Goal: Find specific page/section: Find specific page/section

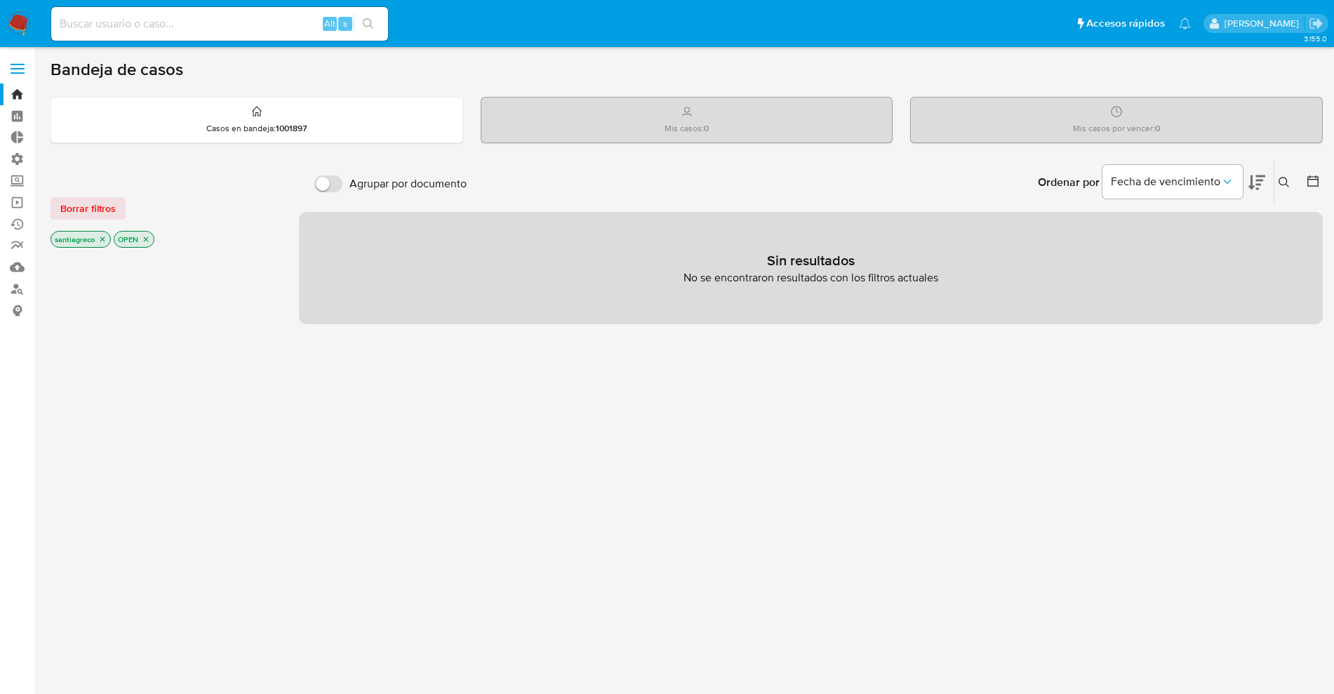
click at [27, 159] on label "Administración" at bounding box center [83, 159] width 167 height 22
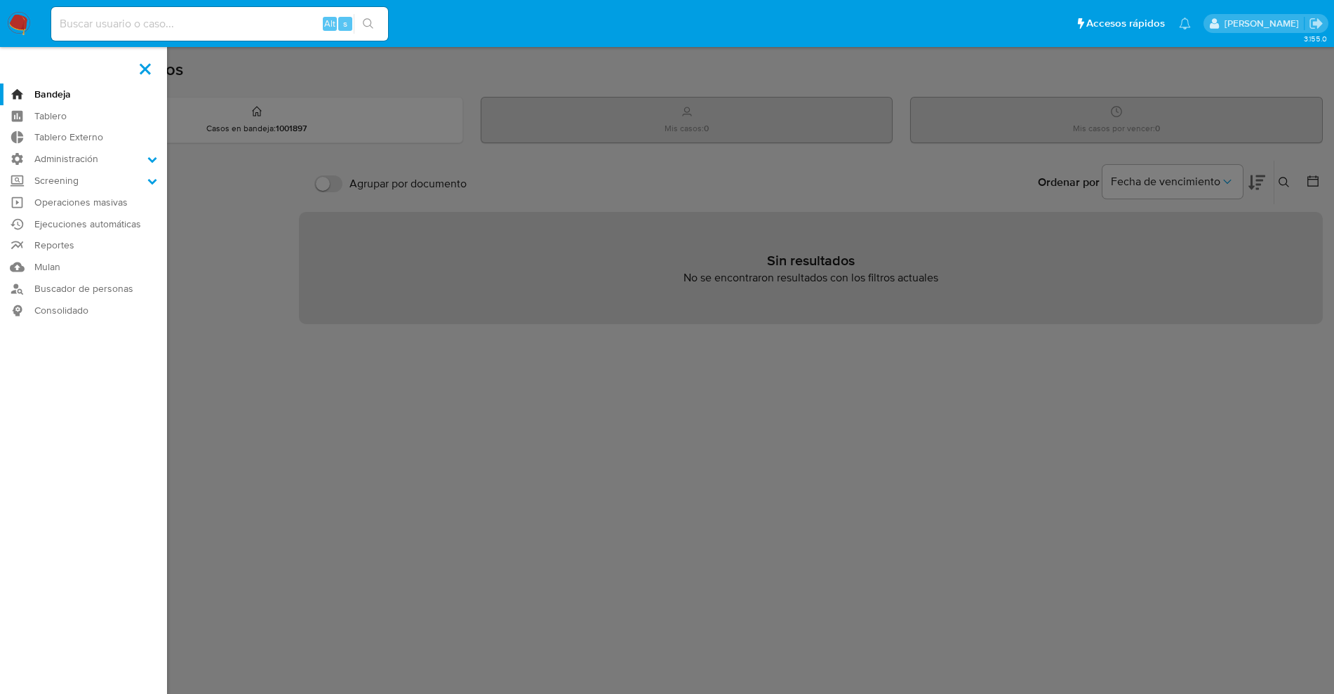
click at [0, 0] on input "Administración" at bounding box center [0, 0] width 0 height 0
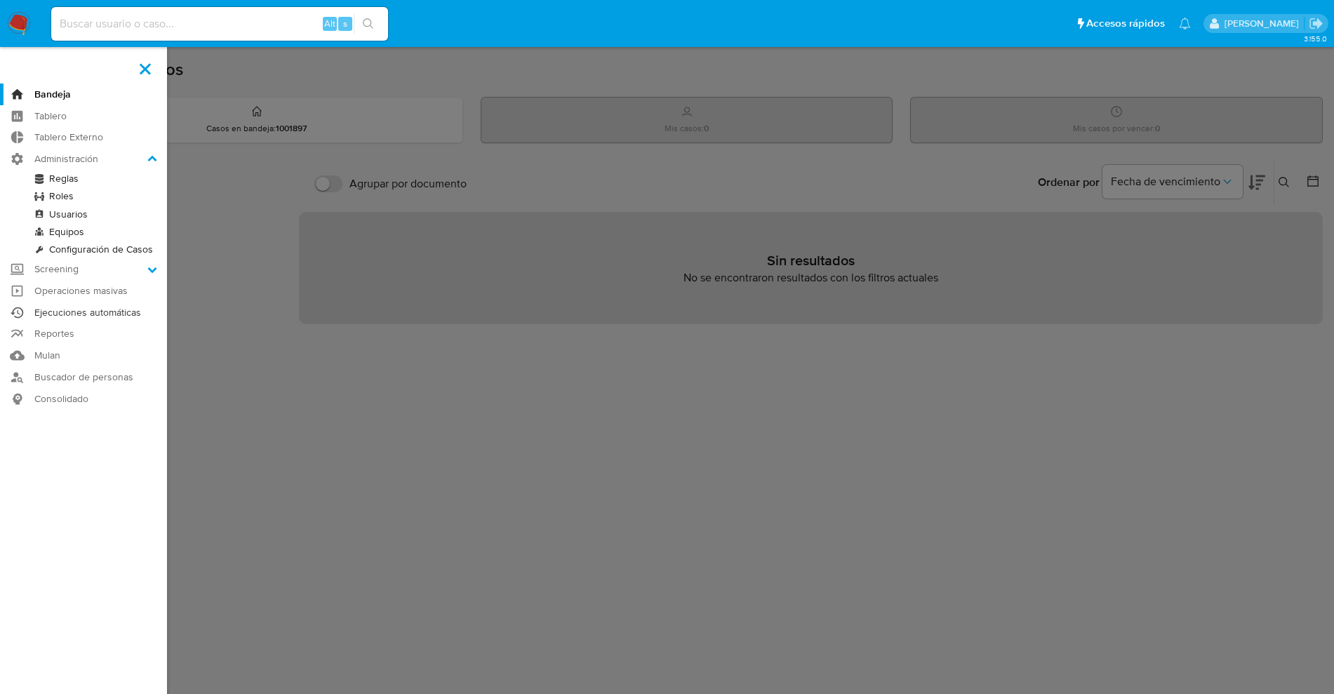
click at [86, 313] on link "Ejecuciones automáticas" at bounding box center [83, 313] width 167 height 22
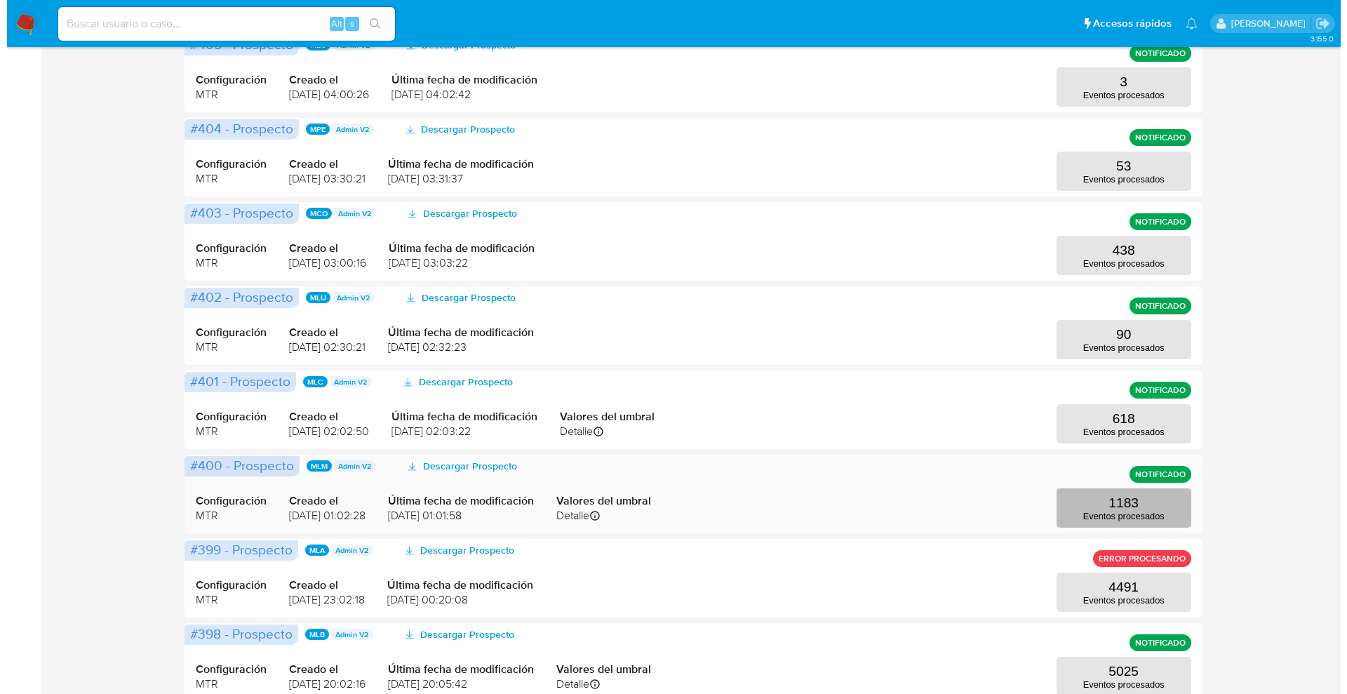
scroll to position [458, 0]
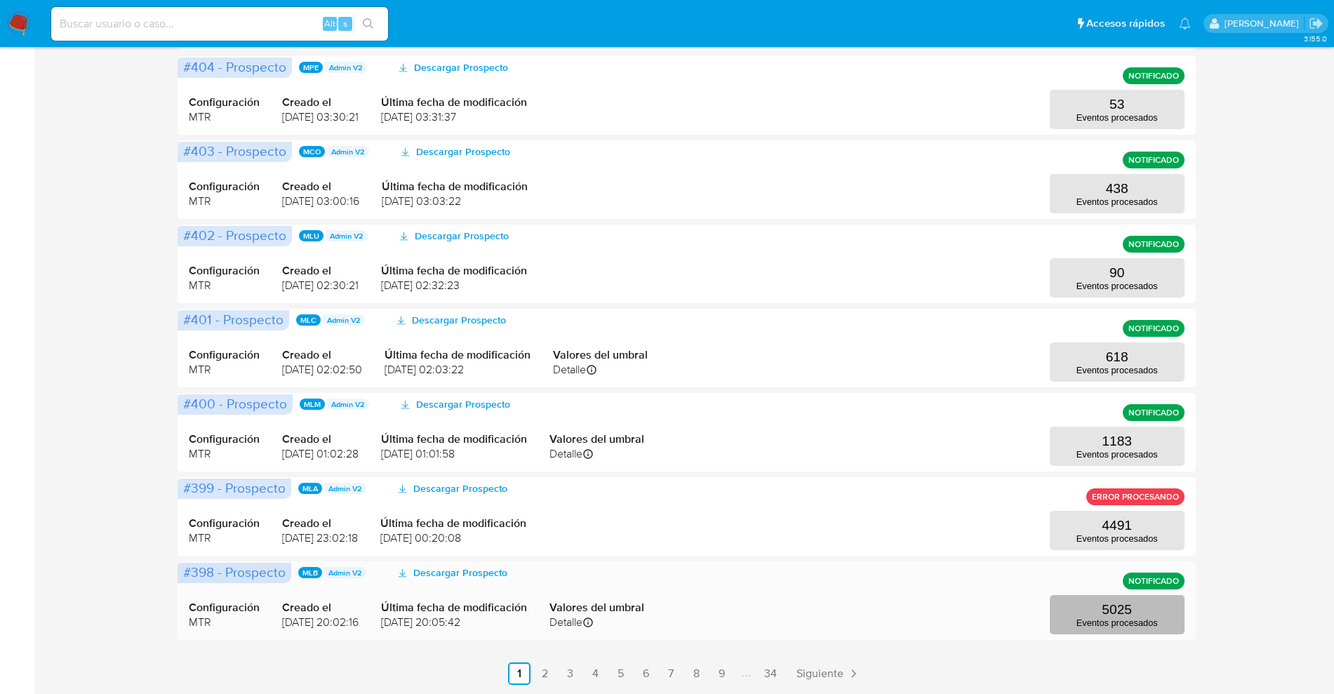
click at [1129, 613] on p "5025" at bounding box center [1117, 609] width 30 height 15
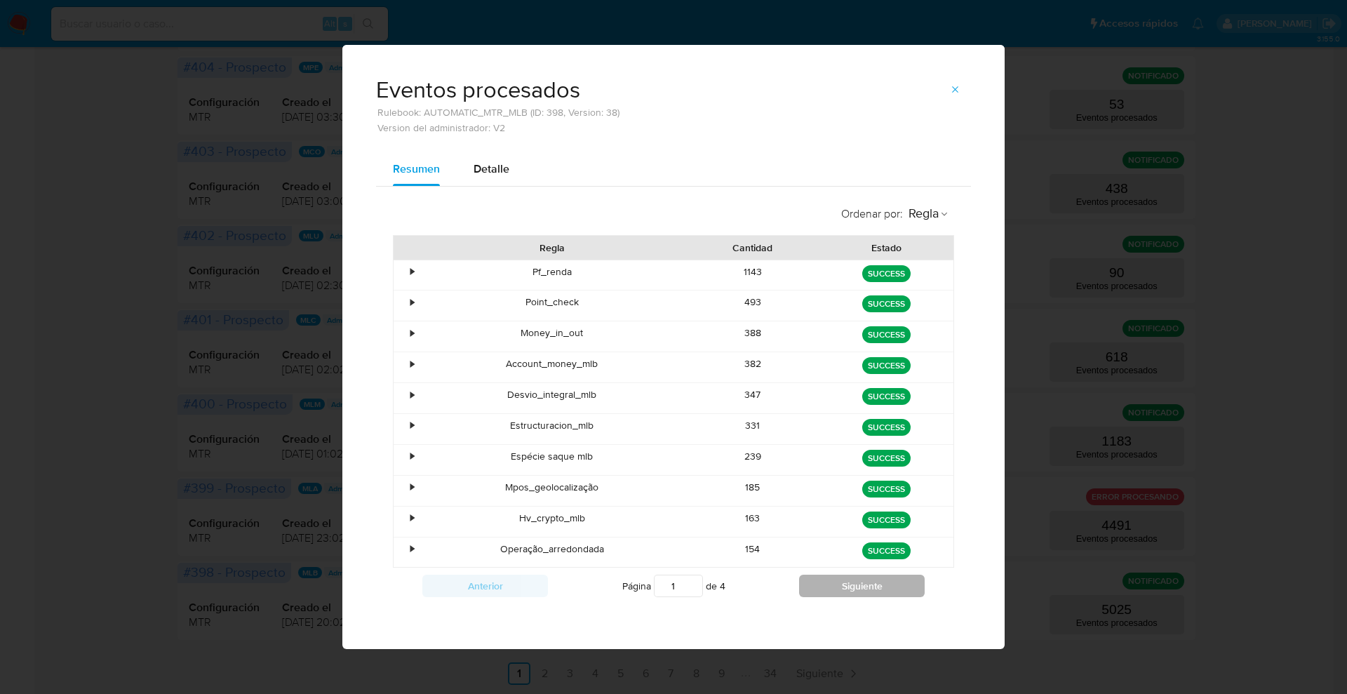
click at [905, 596] on button "Siguiente" at bounding box center [862, 586] width 126 height 22
click at [901, 593] on button "Siguiente" at bounding box center [862, 586] width 126 height 22
click at [888, 585] on button "Siguiente" at bounding box center [862, 586] width 126 height 22
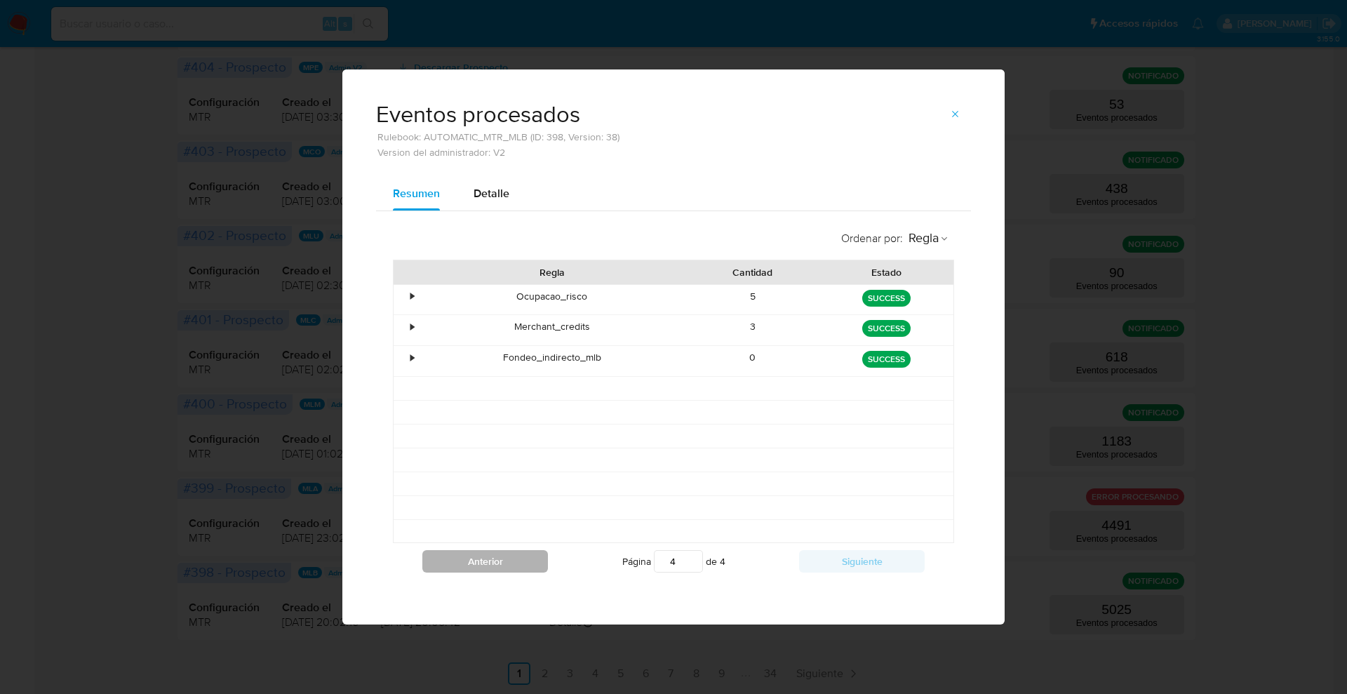
click at [472, 554] on button "Anterior" at bounding box center [485, 561] width 126 height 22
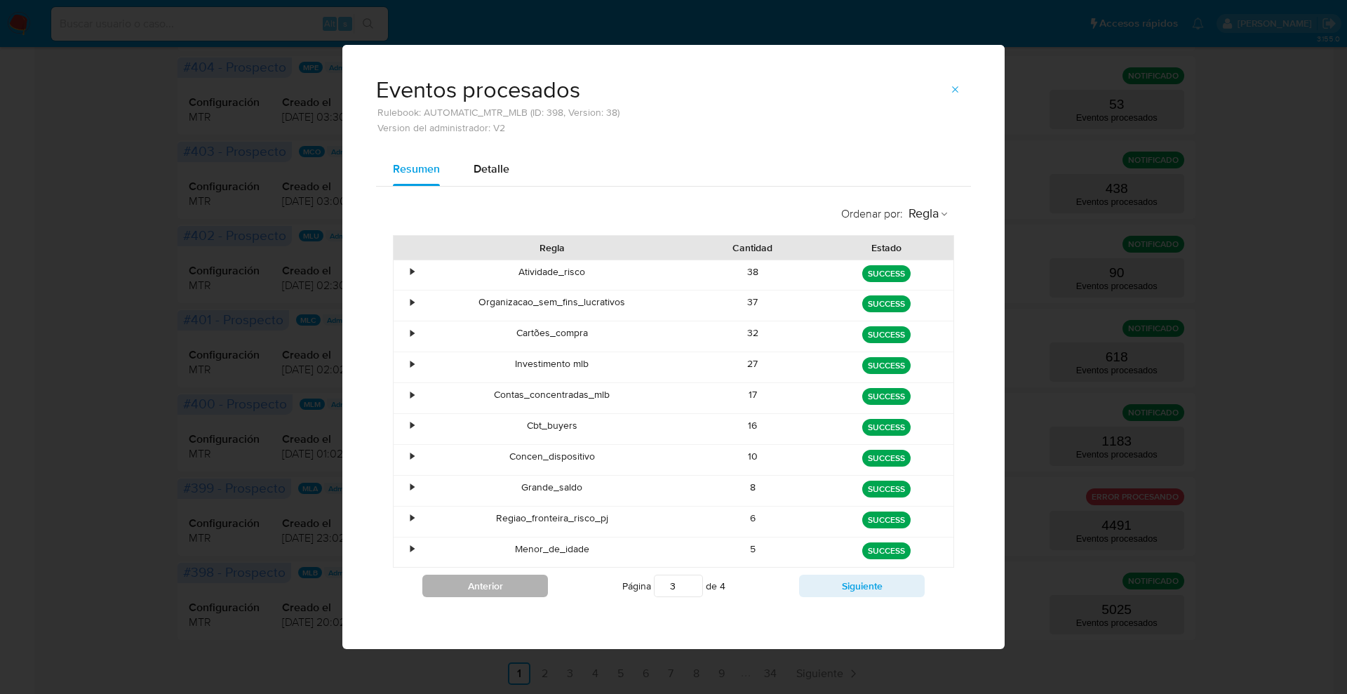
click at [477, 586] on button "Anterior" at bounding box center [485, 586] width 126 height 22
type input "2"
